Goal: Task Accomplishment & Management: Manage account settings

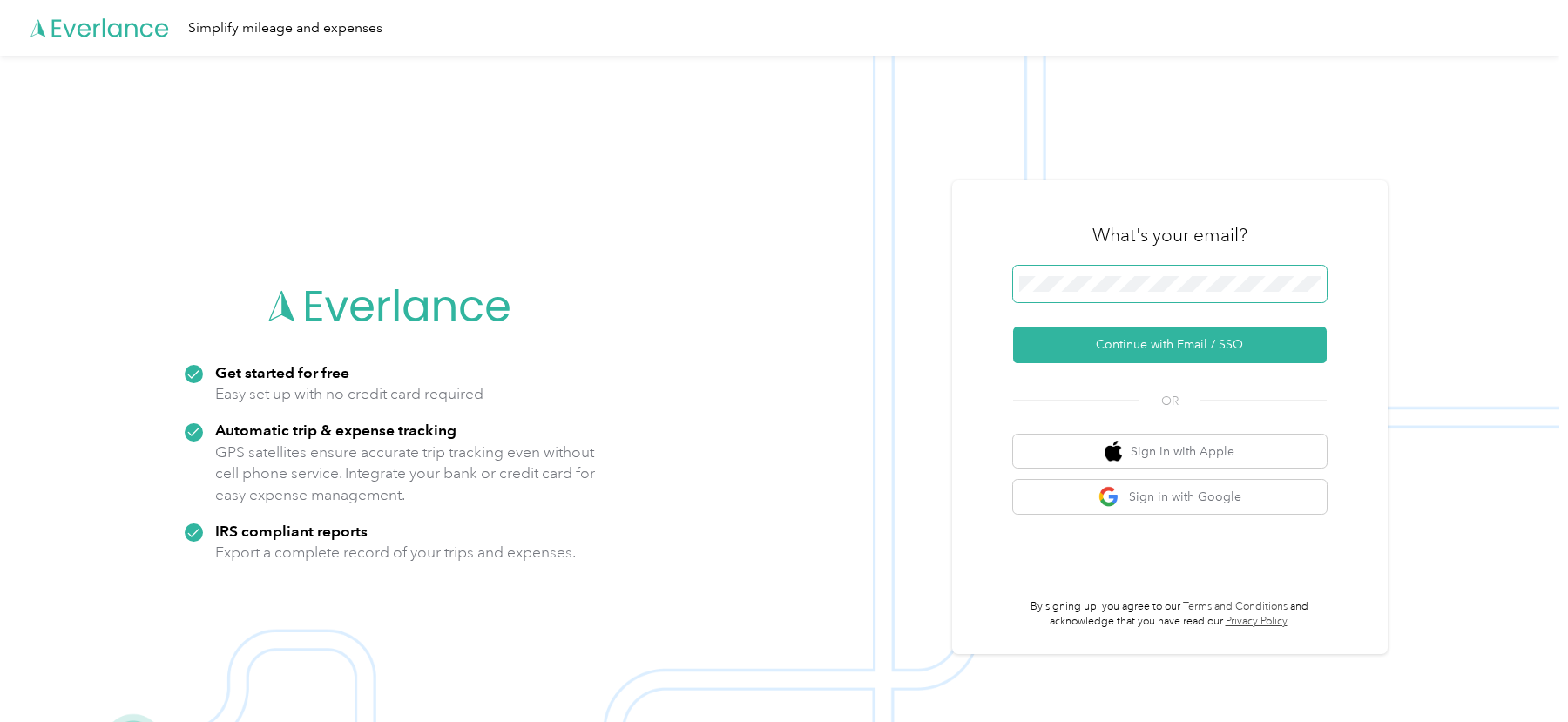
click at [1091, 295] on span at bounding box center [1170, 283] width 313 height 36
click at [1073, 336] on button "Continue with Email / SSO" at bounding box center [1170, 345] width 313 height 36
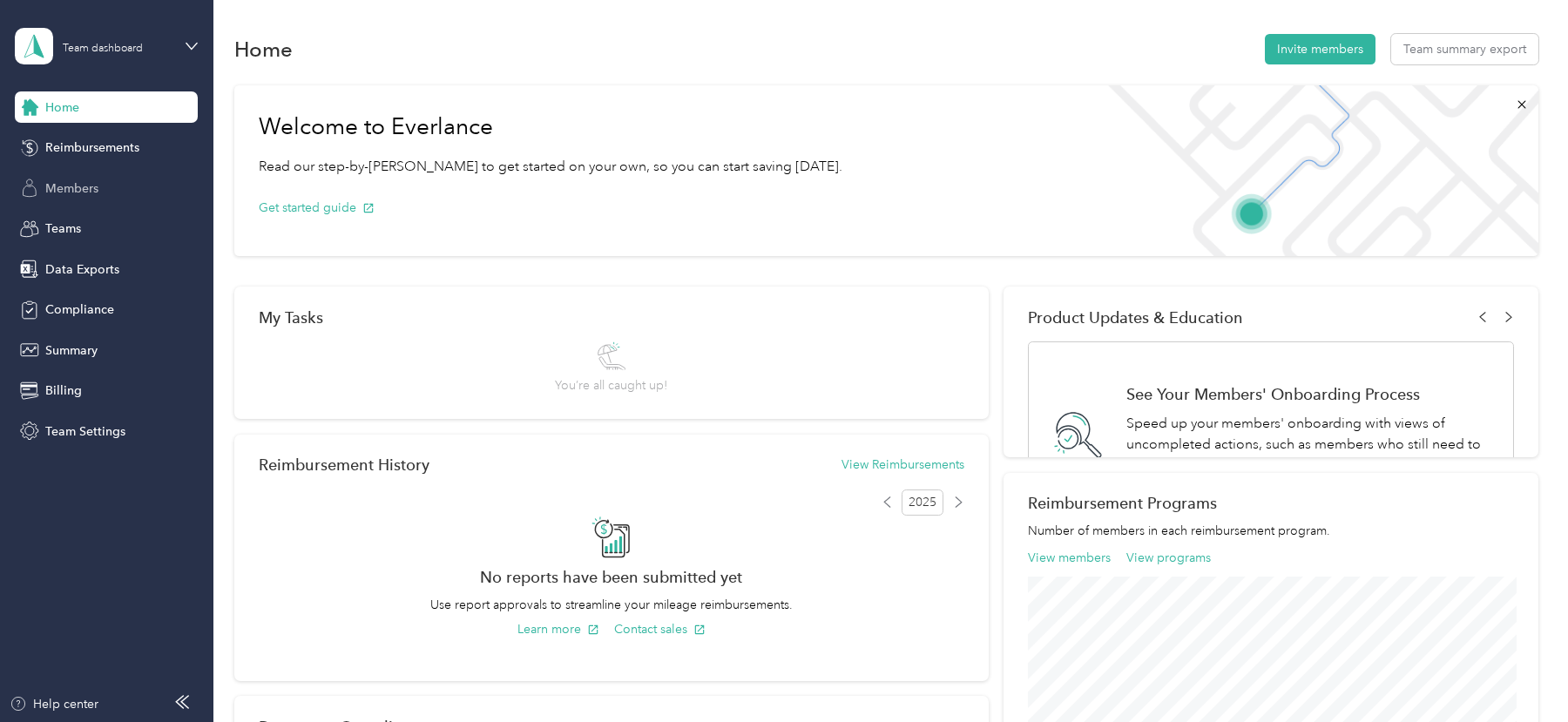
click at [78, 179] on span "Members" at bounding box center [72, 188] width 53 height 18
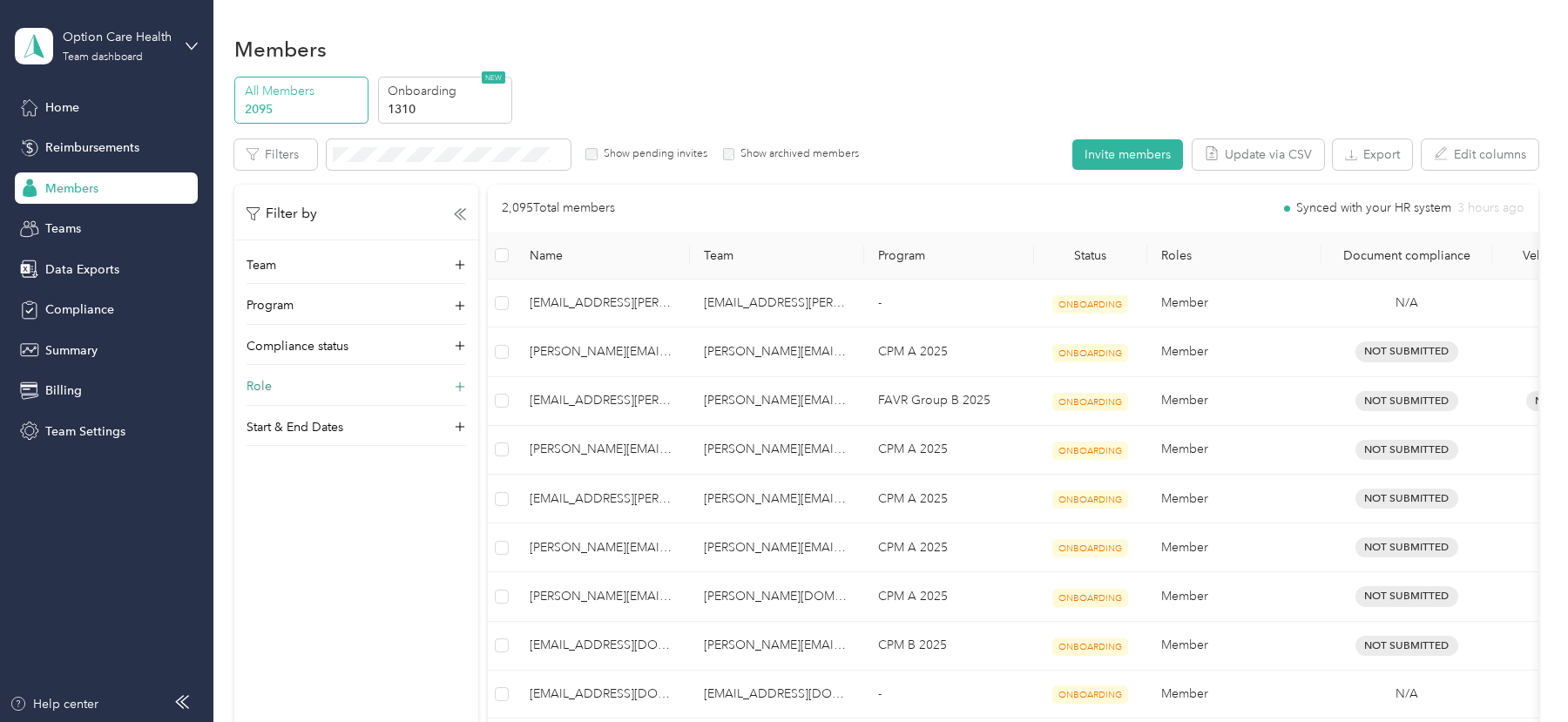
click at [375, 387] on div "Role" at bounding box center [356, 391] width 219 height 28
click at [342, 423] on p "Start & End Dates" at bounding box center [294, 427] width 97 height 18
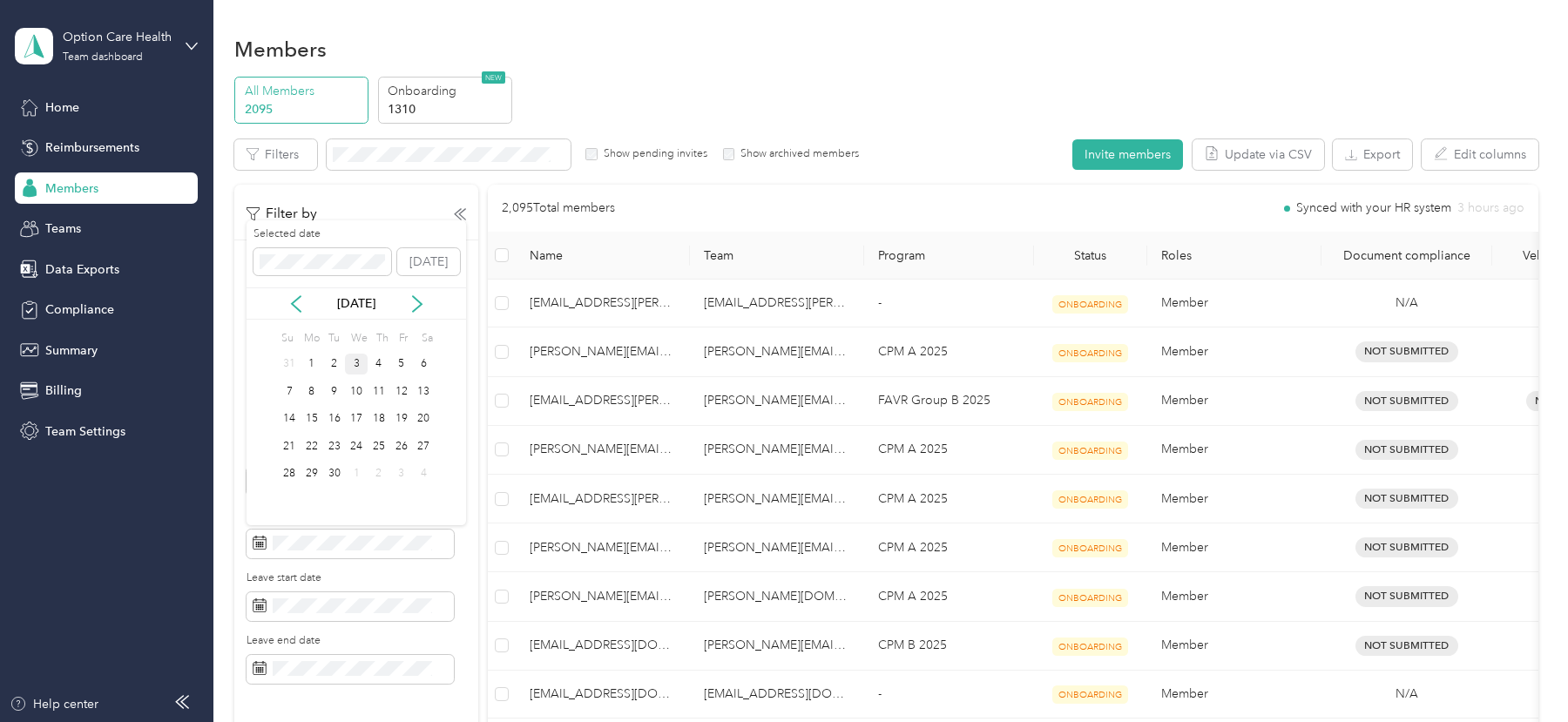
click at [362, 365] on div "3" at bounding box center [356, 365] width 23 height 22
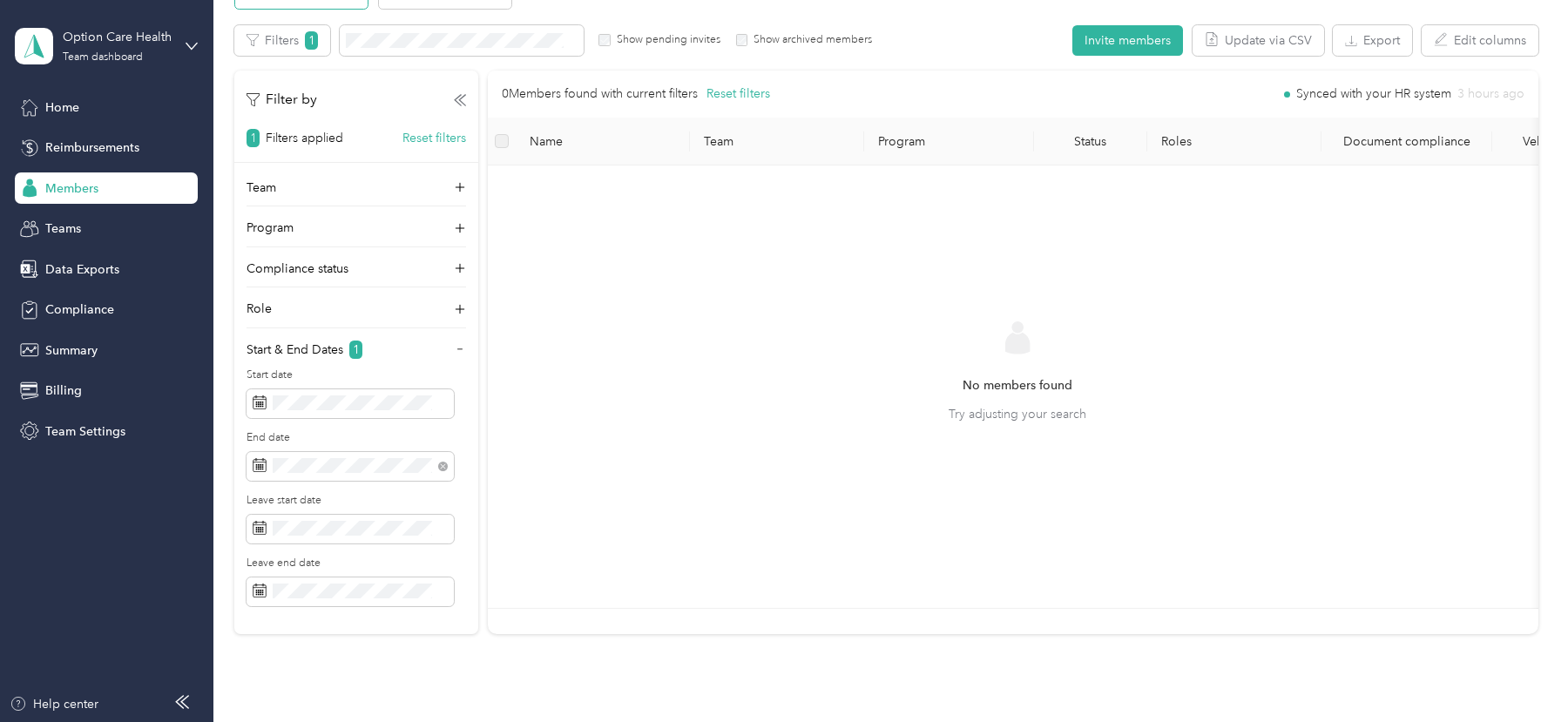
scroll to position [132, 0]
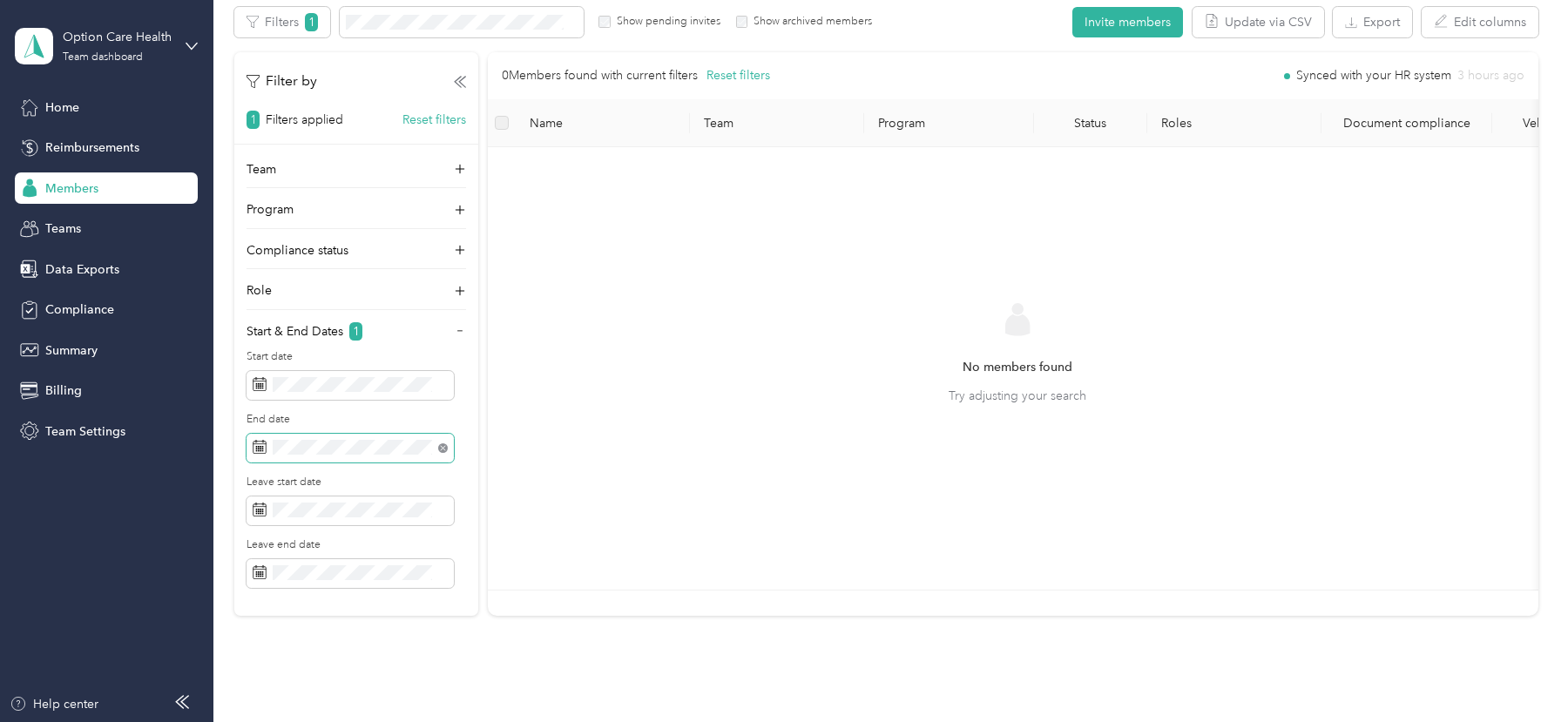
click at [442, 446] on icon at bounding box center [443, 448] width 10 height 10
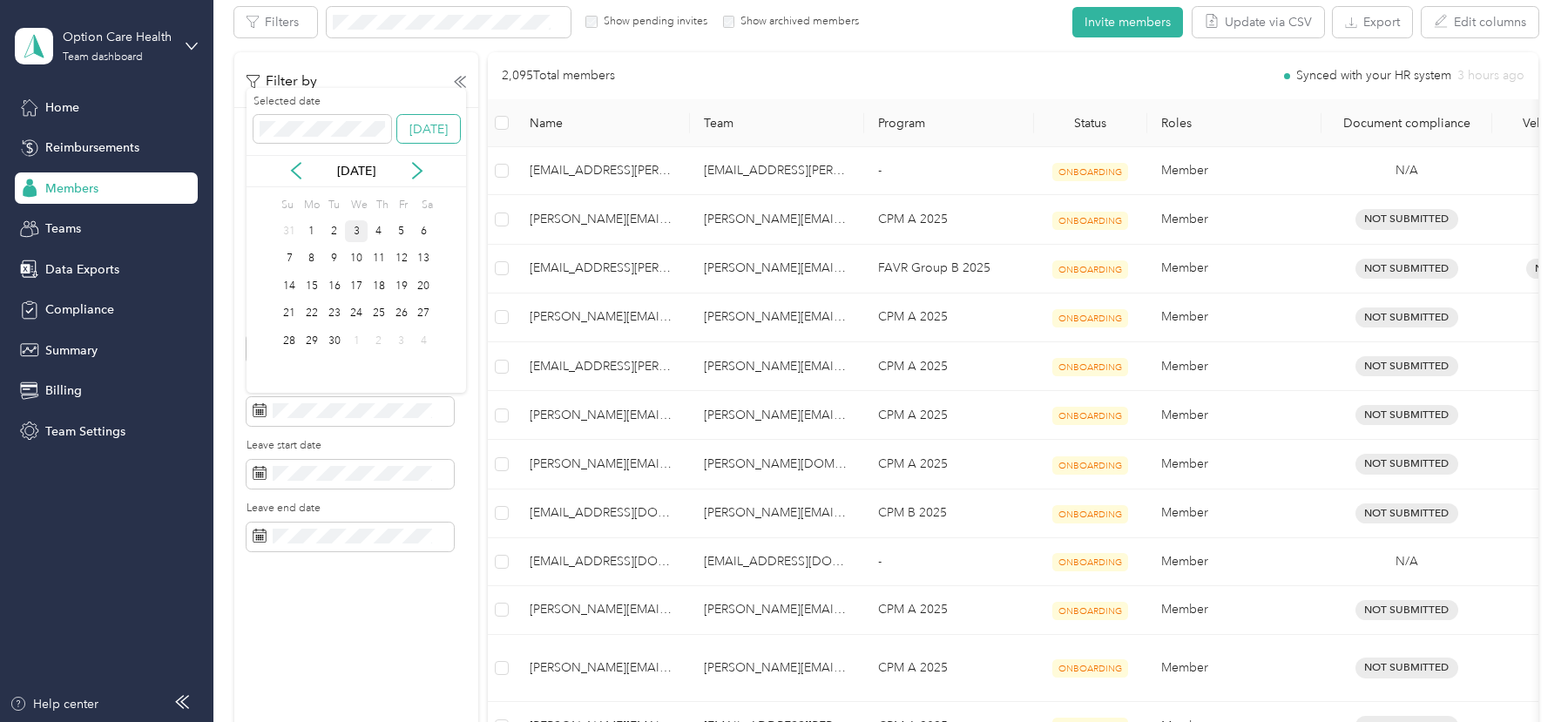
click at [414, 133] on button "[DATE]" at bounding box center [428, 128] width 62 height 28
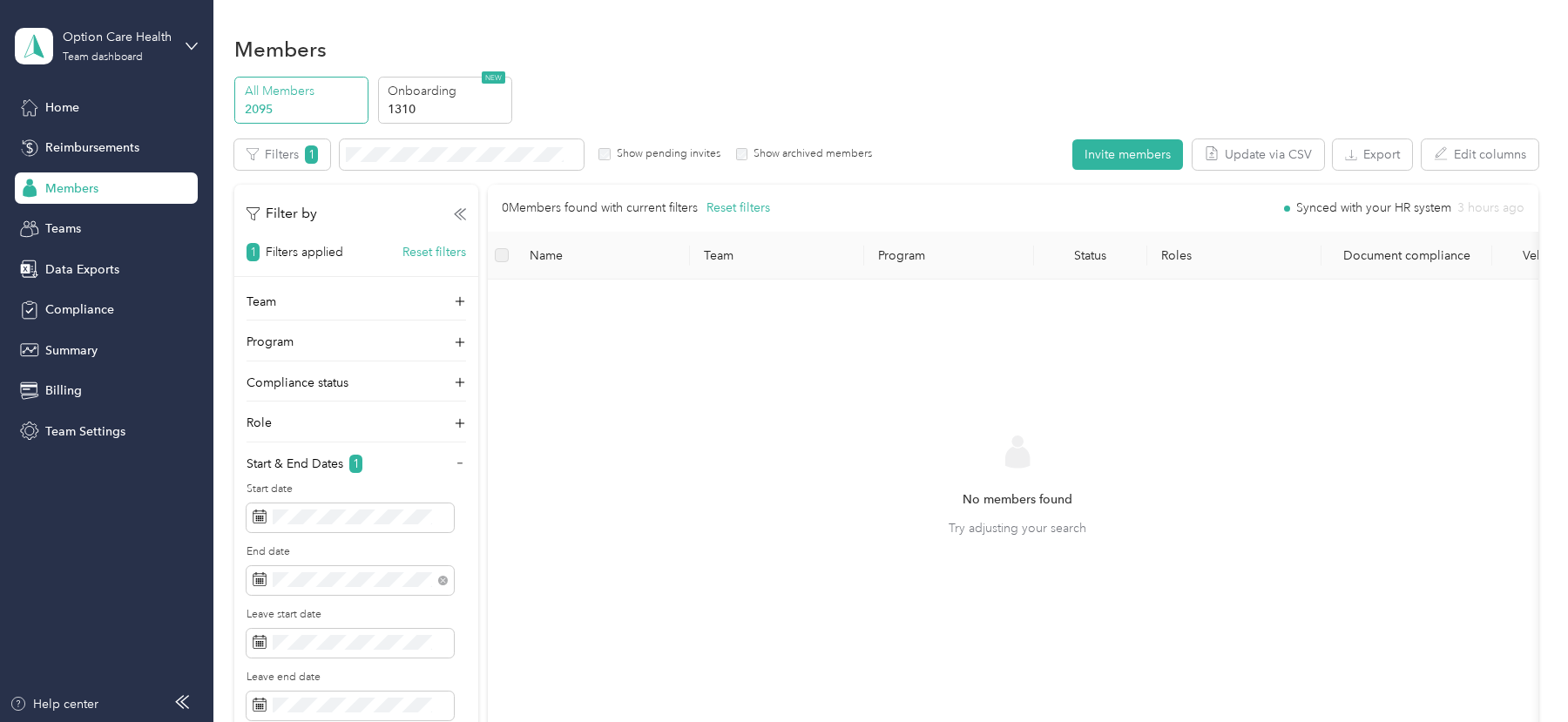
click at [298, 91] on p "All Members" at bounding box center [303, 90] width 119 height 18
click at [487, 97] on p "Onboarding" at bounding box center [446, 90] width 119 height 18
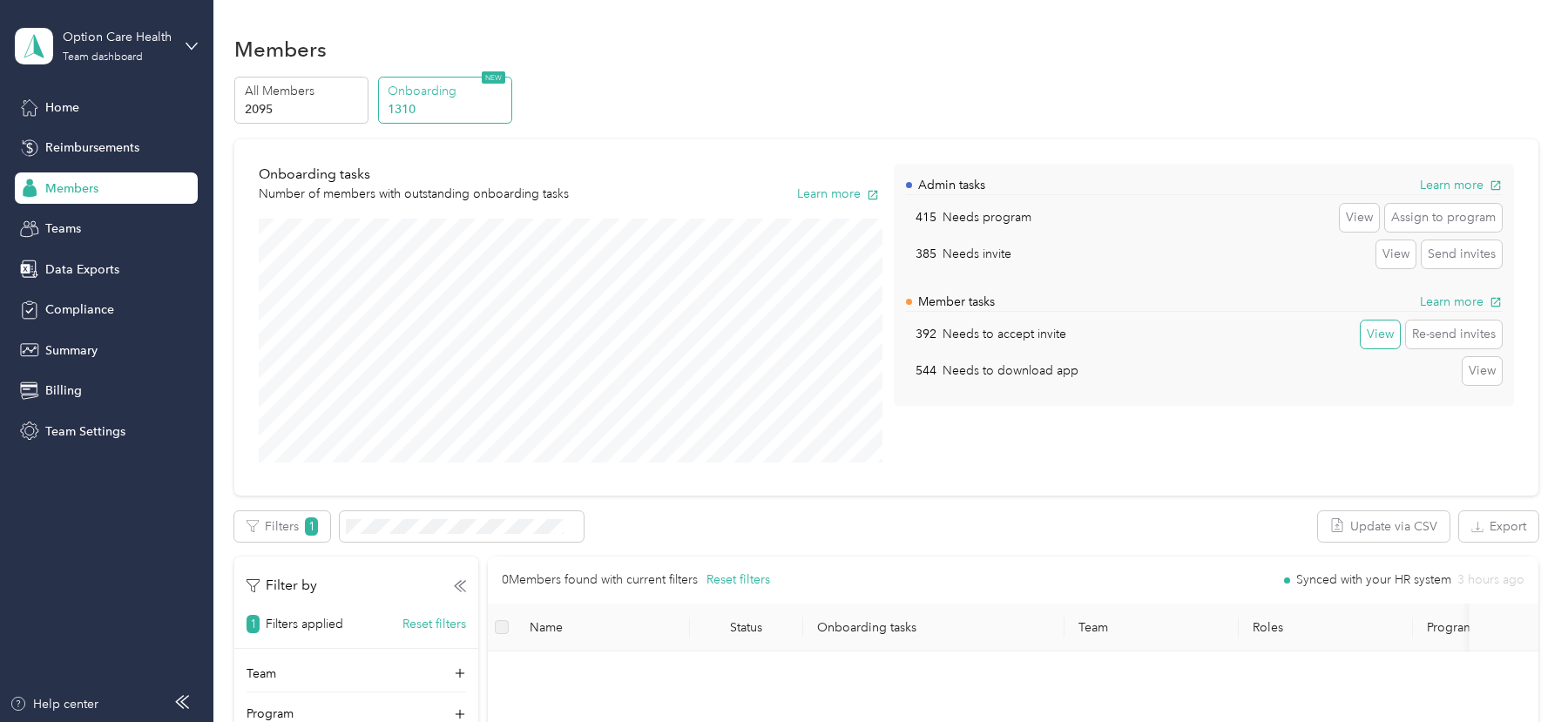
click at [1380, 339] on button "View" at bounding box center [1380, 334] width 39 height 28
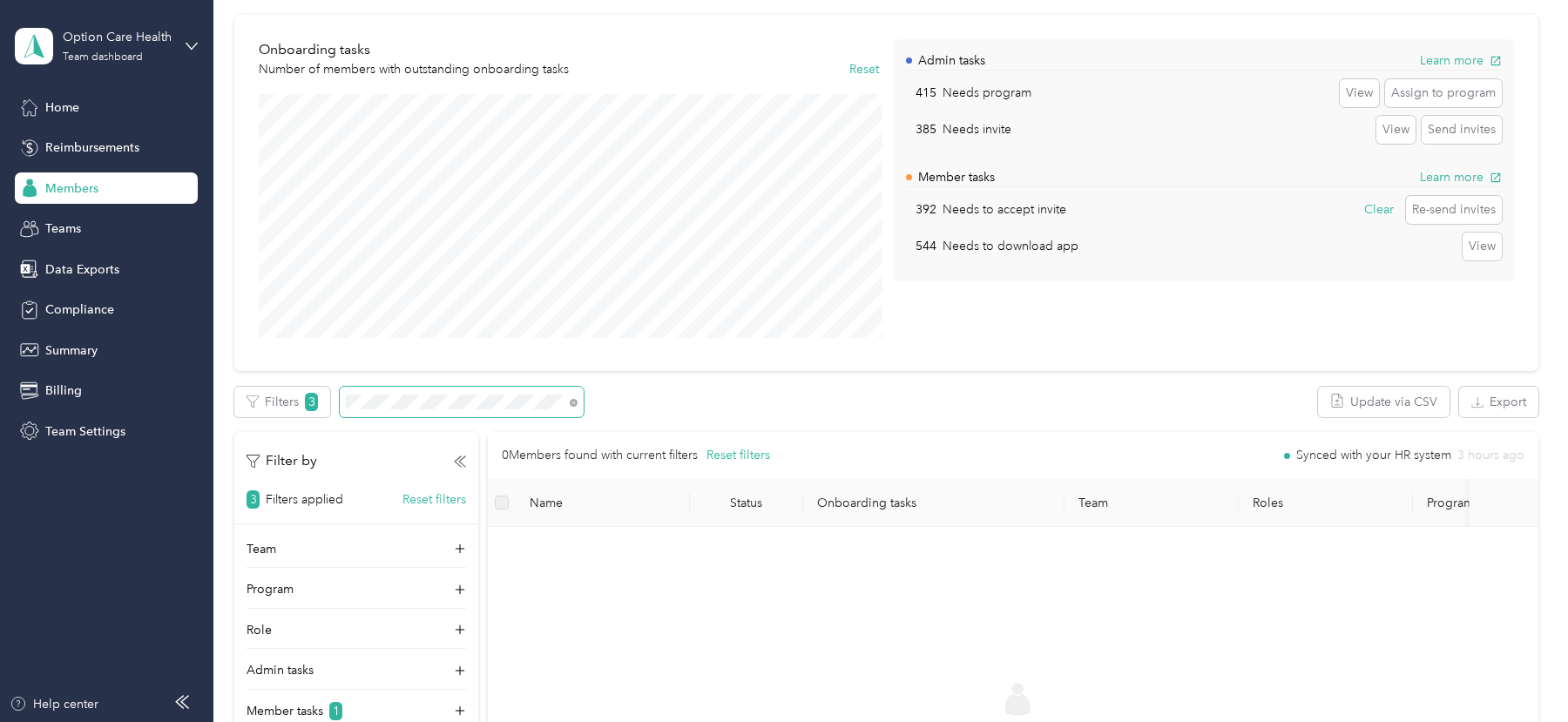
scroll to position [141, 0]
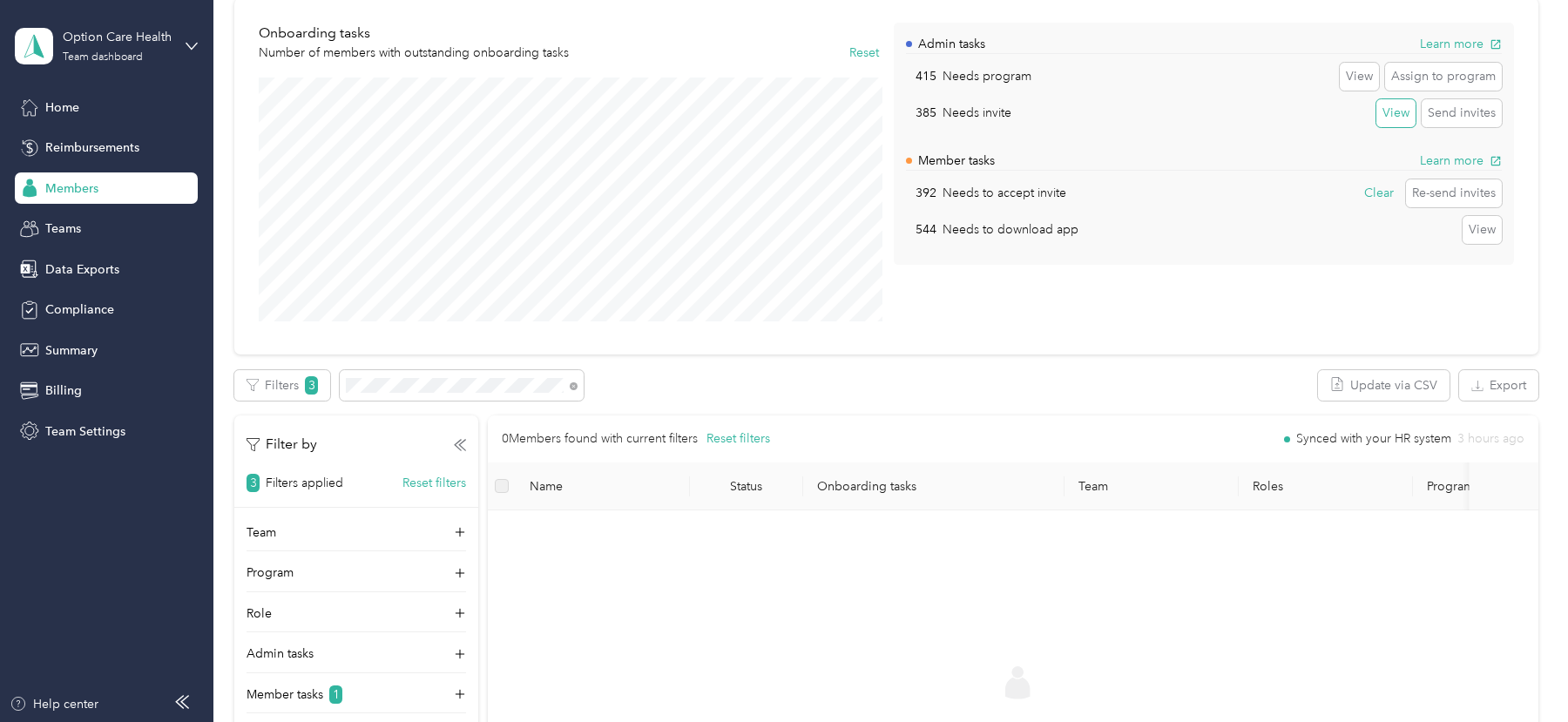
click at [1398, 108] on button "View" at bounding box center [1395, 113] width 39 height 28
click at [139, 58] on div "Team dashboard" at bounding box center [102, 58] width 81 height 11
click at [119, 218] on div "Log out" at bounding box center [198, 223] width 342 height 31
